Goal: Find specific page/section: Find specific page/section

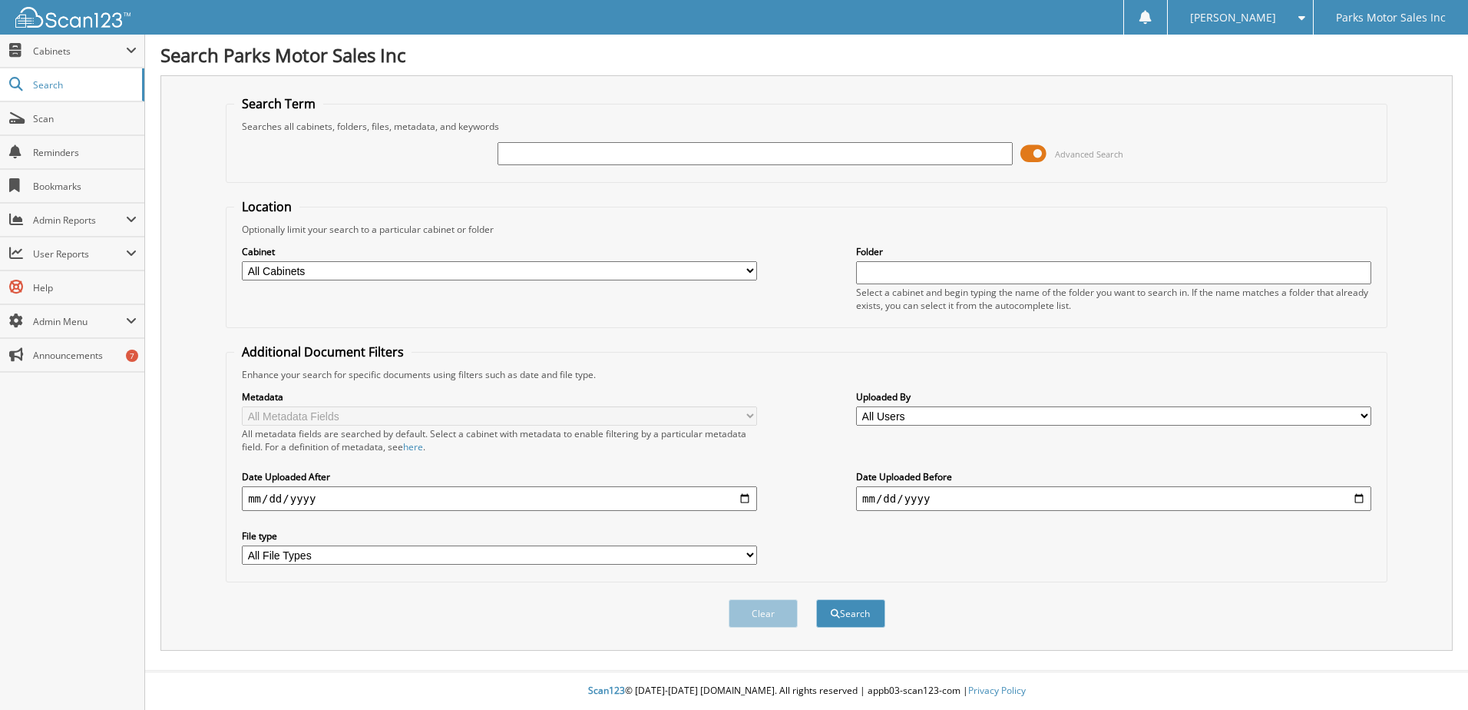
click at [1036, 151] on span at bounding box center [1034, 153] width 26 height 23
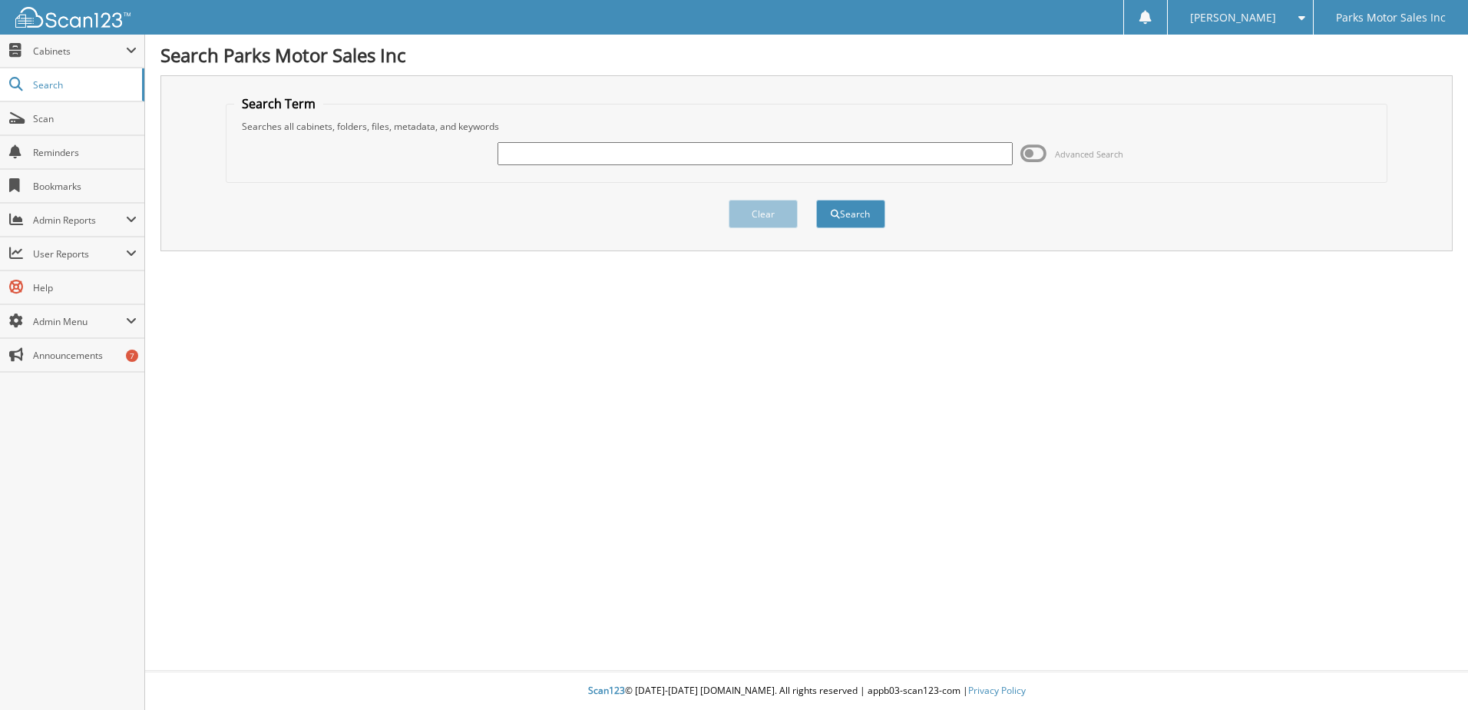
drag, startPoint x: 647, startPoint y: 157, endPoint x: 653, endPoint y: 148, distance: 10.0
click at [647, 156] on input "text" at bounding box center [755, 153] width 515 height 23
type input "278240G"
click at [849, 206] on button "Search" at bounding box center [850, 214] width 69 height 28
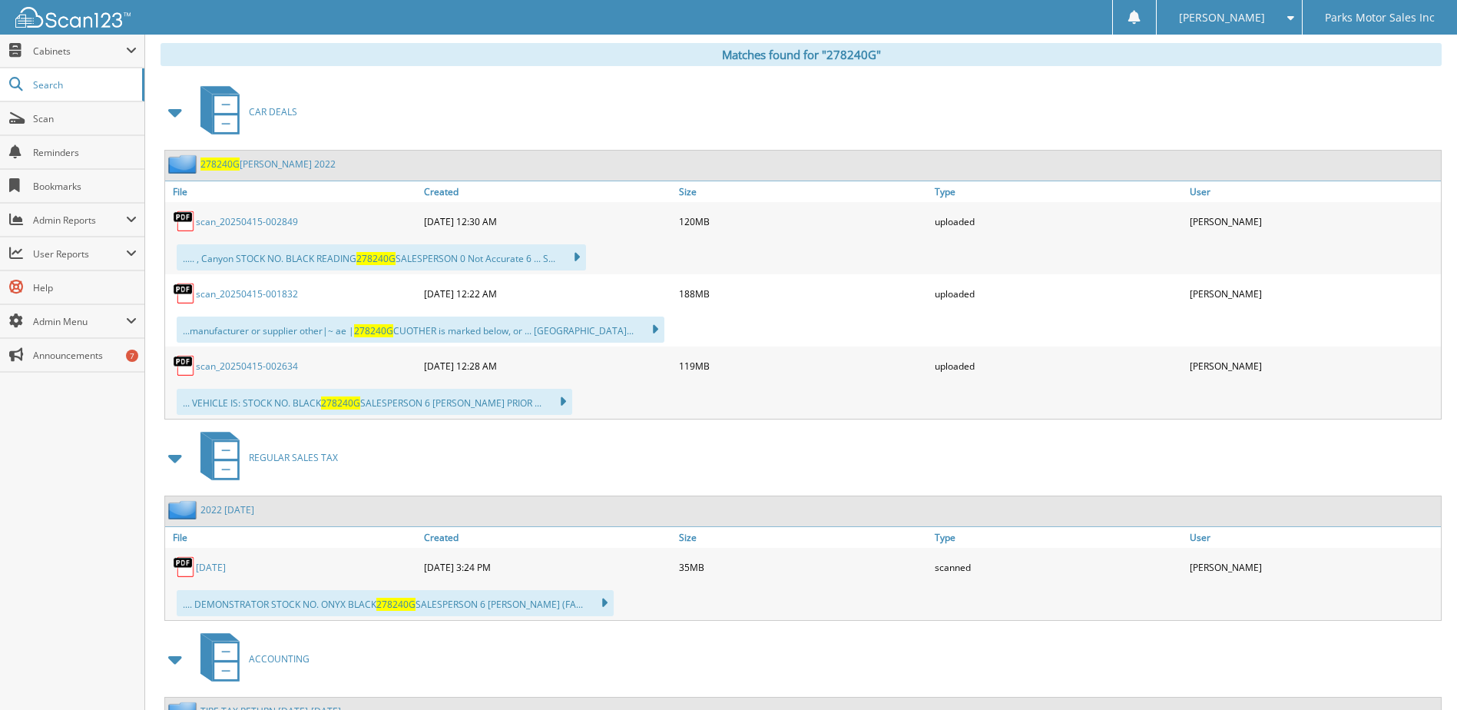
scroll to position [691, 0]
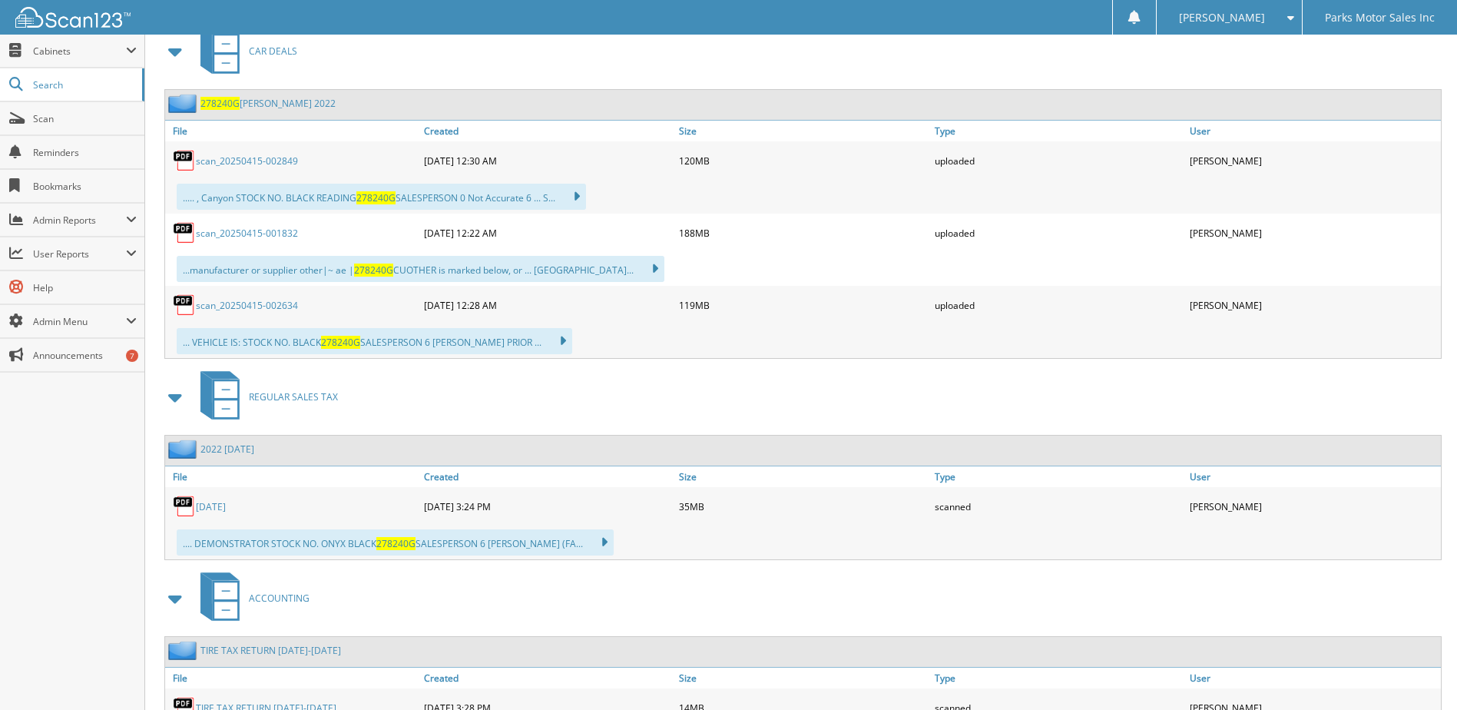
click at [260, 159] on link "scan_20250415-002849" at bounding box center [247, 160] width 102 height 13
click at [283, 166] on link "scan_20250415-002849" at bounding box center [247, 160] width 102 height 13
click at [260, 230] on link "scan_20250415-001832" at bounding box center [247, 233] width 102 height 13
click at [211, 310] on link "scan_20250415-002634" at bounding box center [247, 305] width 102 height 13
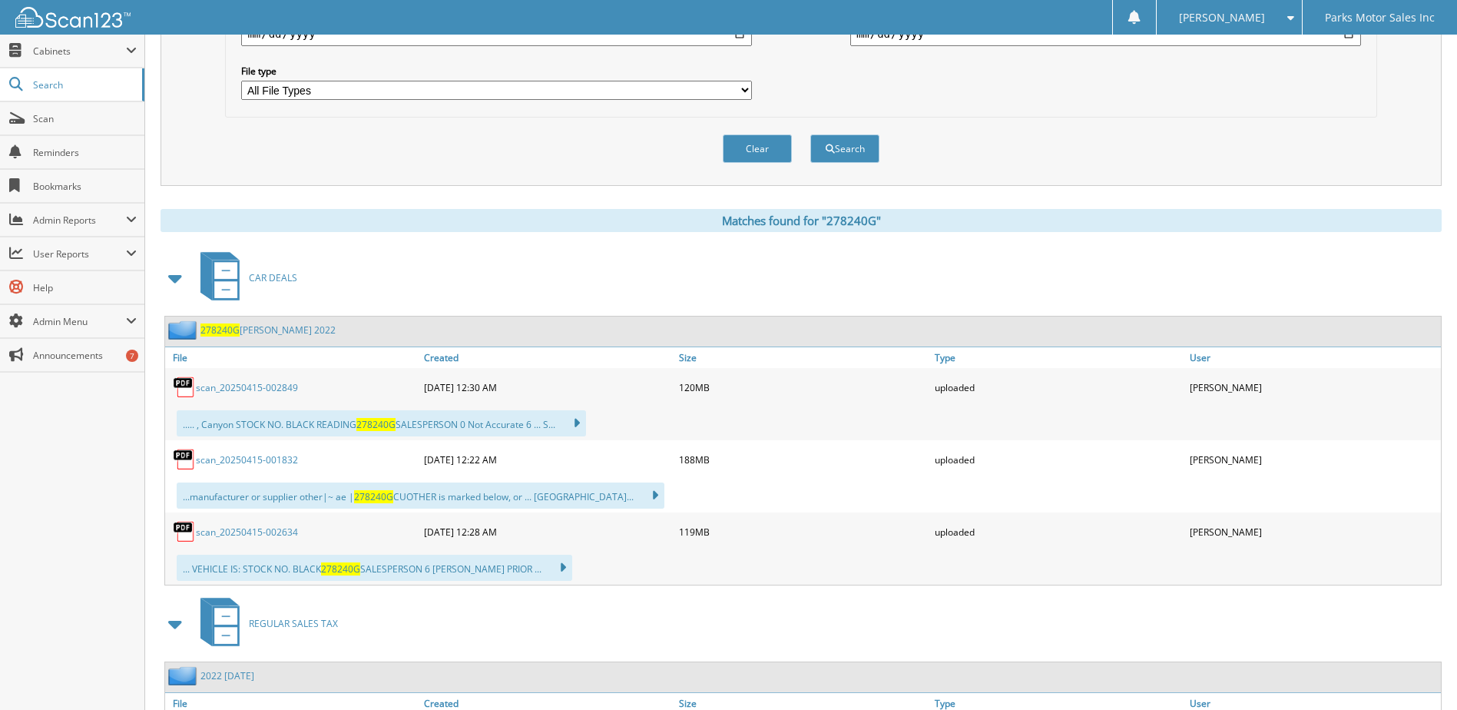
scroll to position [461, 0]
